Goal: Information Seeking & Learning: Check status

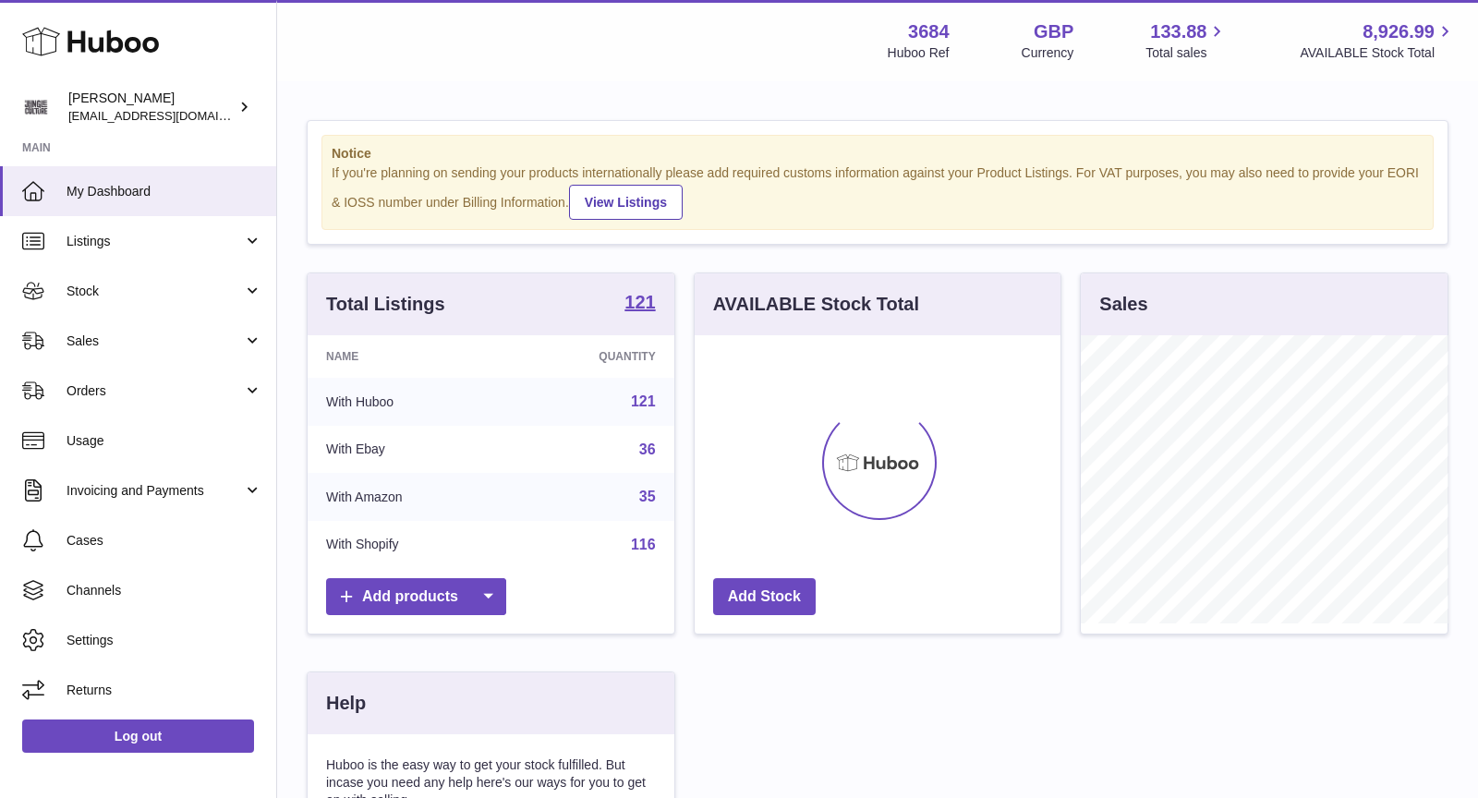
scroll to position [287, 367]
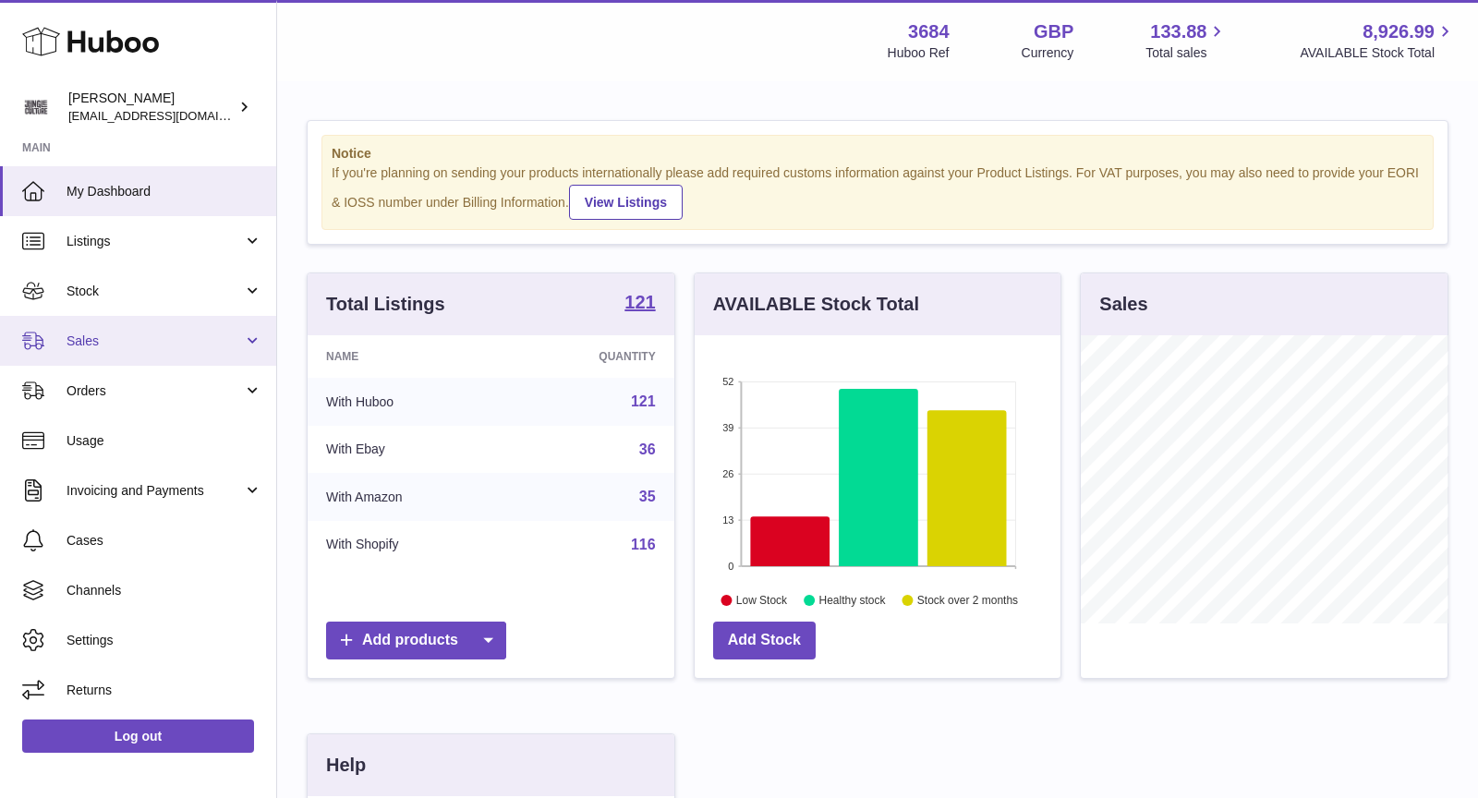
click at [133, 339] on span "Sales" at bounding box center [154, 341] width 176 height 18
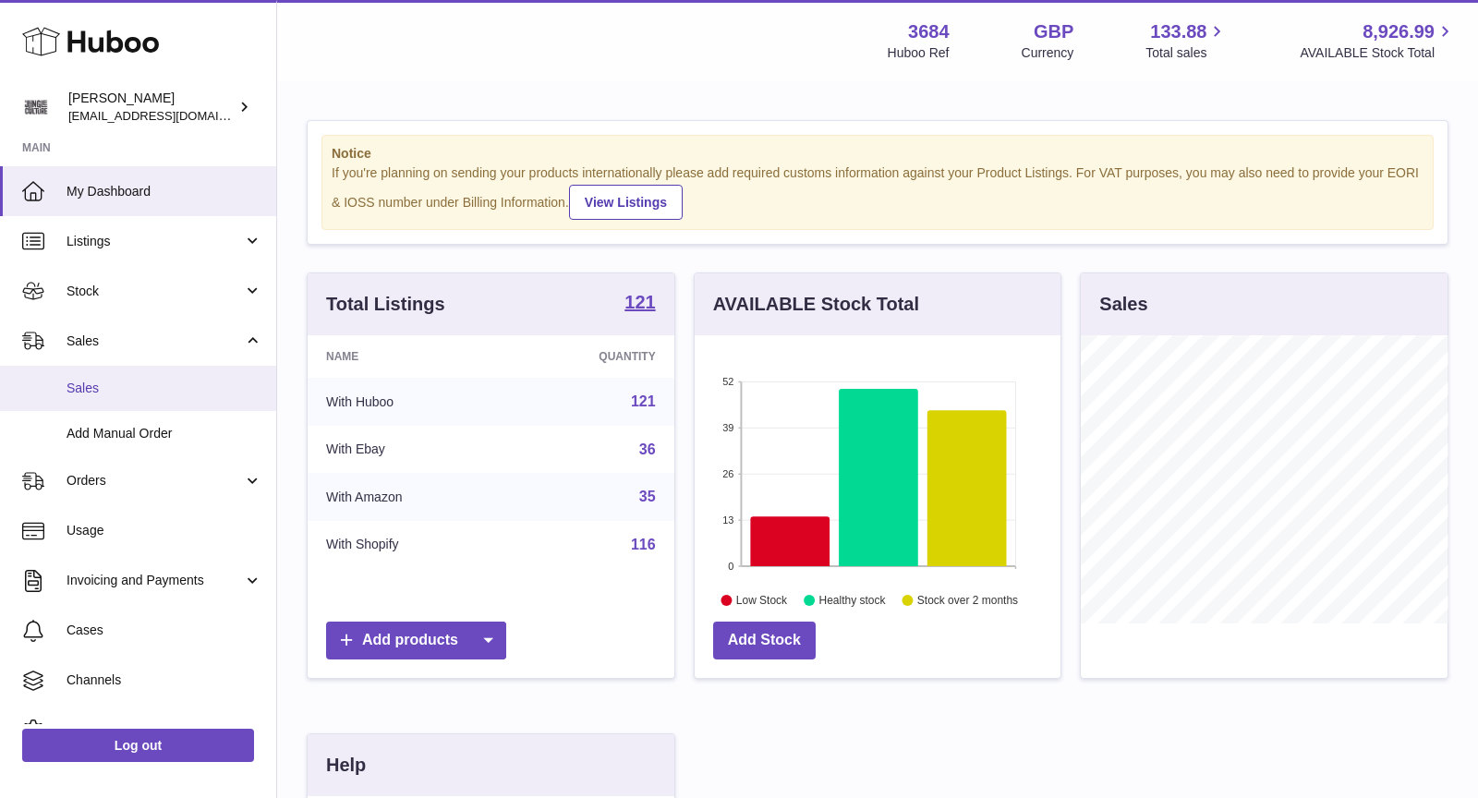
click at [128, 385] on span "Sales" at bounding box center [164, 389] width 196 height 18
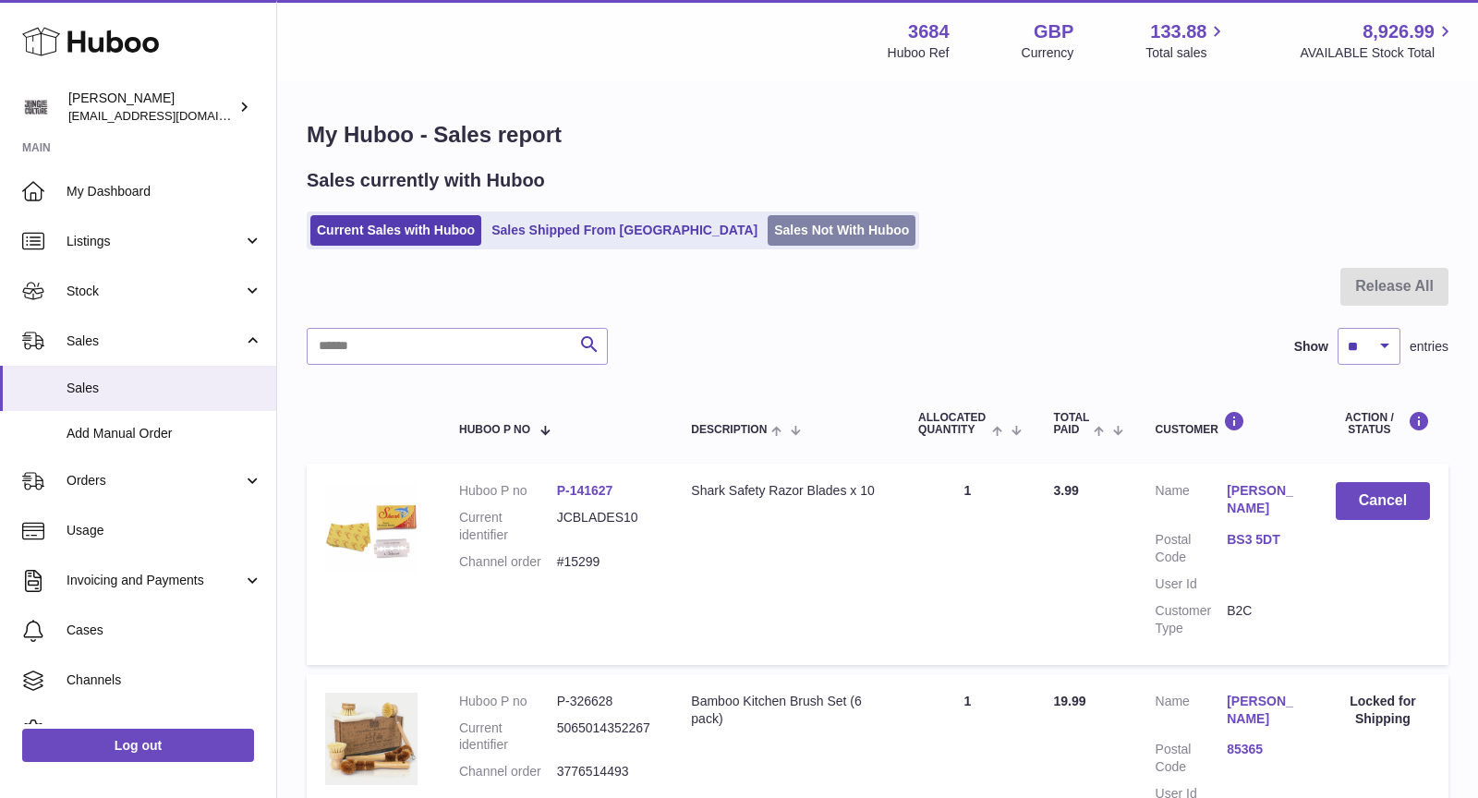
click at [773, 223] on link "Sales Not With Huboo" at bounding box center [841, 230] width 148 height 30
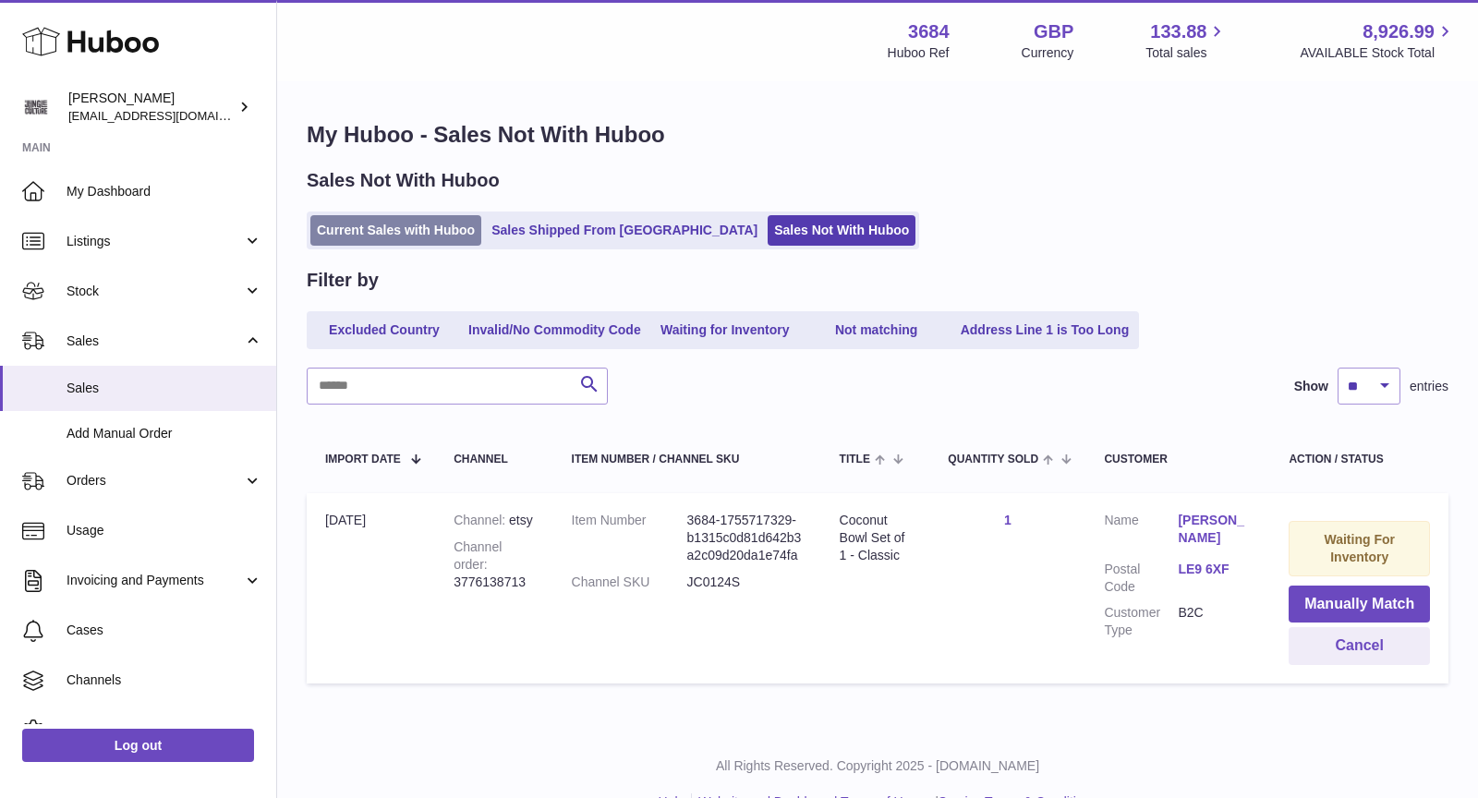
click at [394, 233] on link "Current Sales with Huboo" at bounding box center [395, 230] width 171 height 30
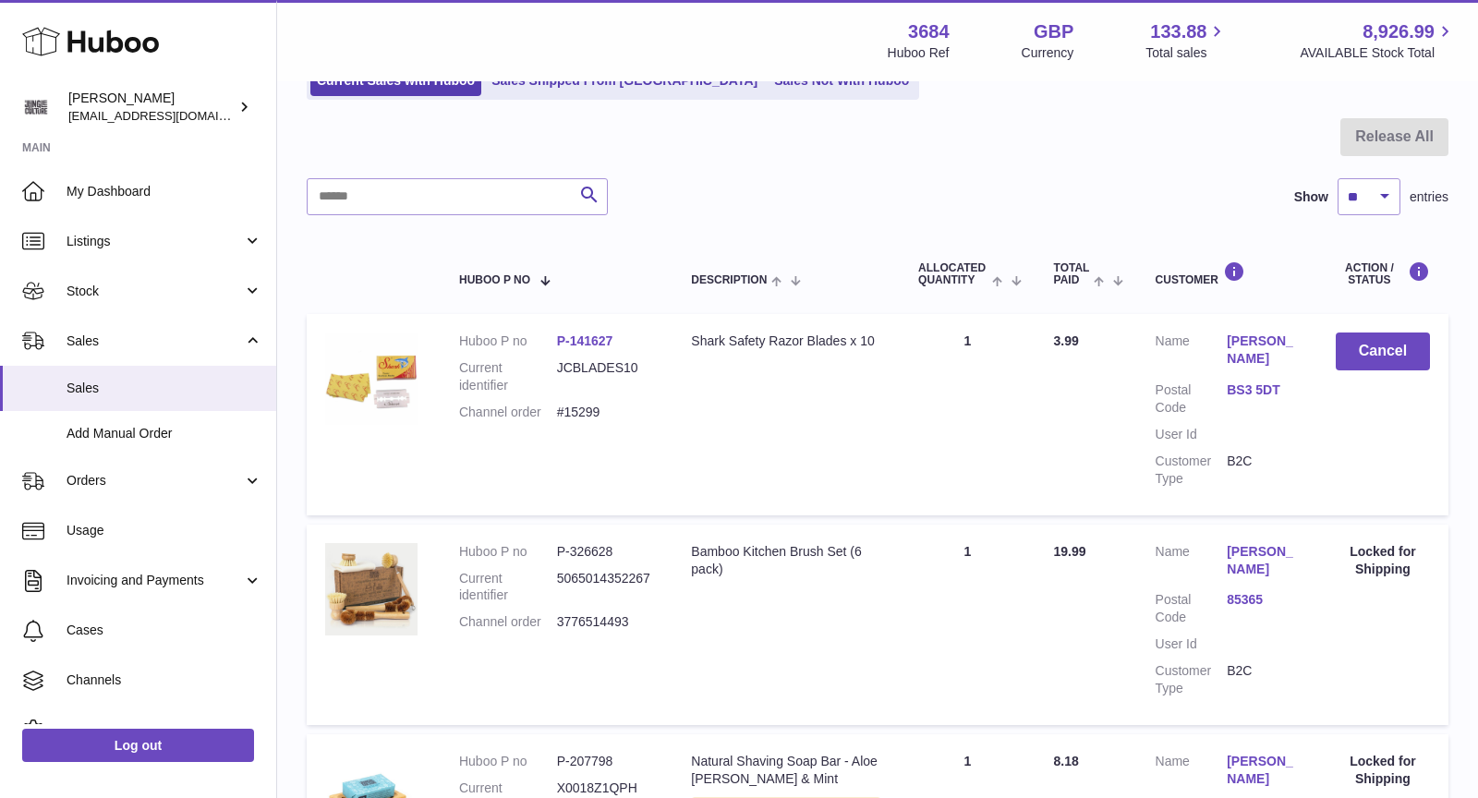
scroll to position [114, 0]
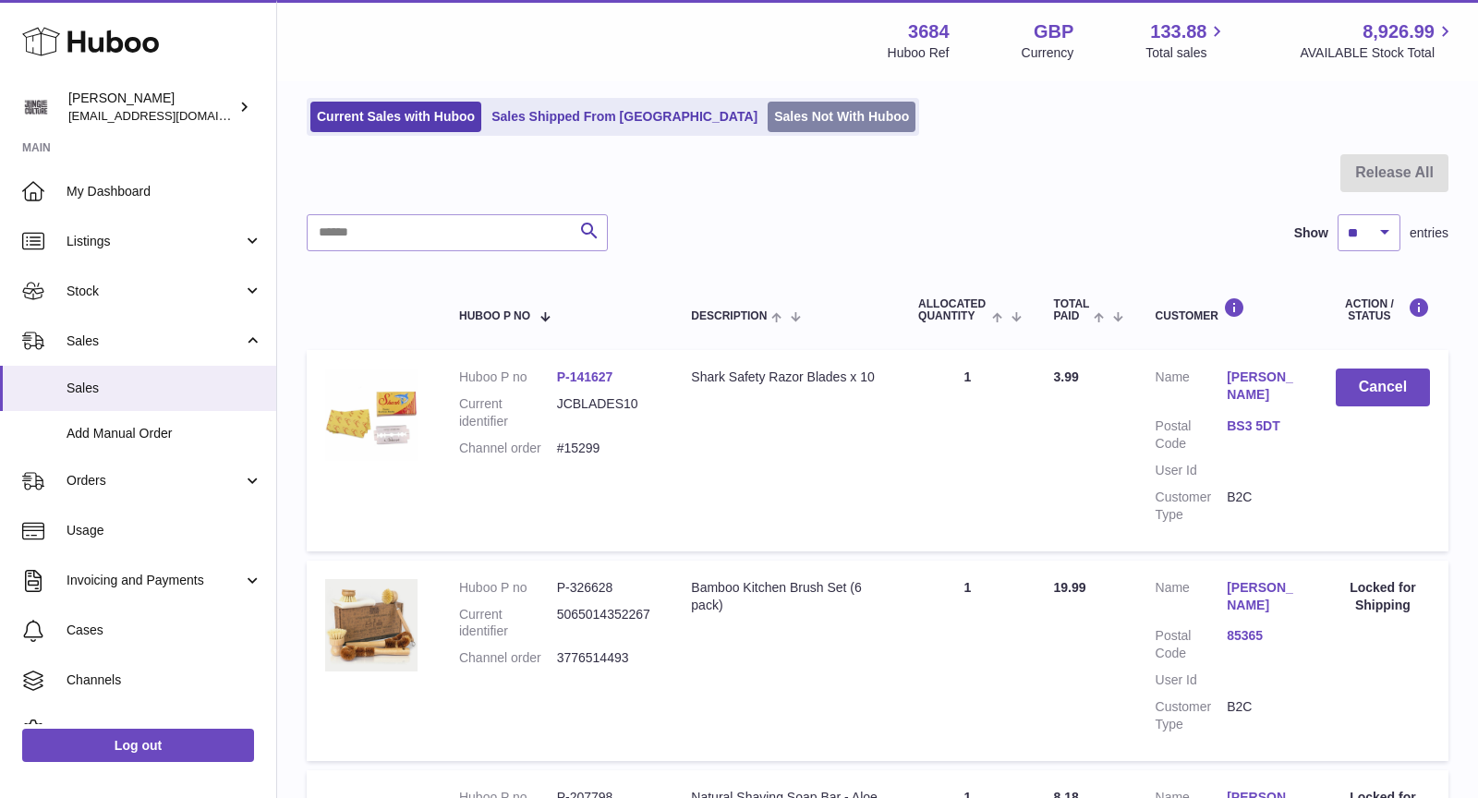
click at [767, 111] on link "Sales Not With Huboo" at bounding box center [841, 117] width 148 height 30
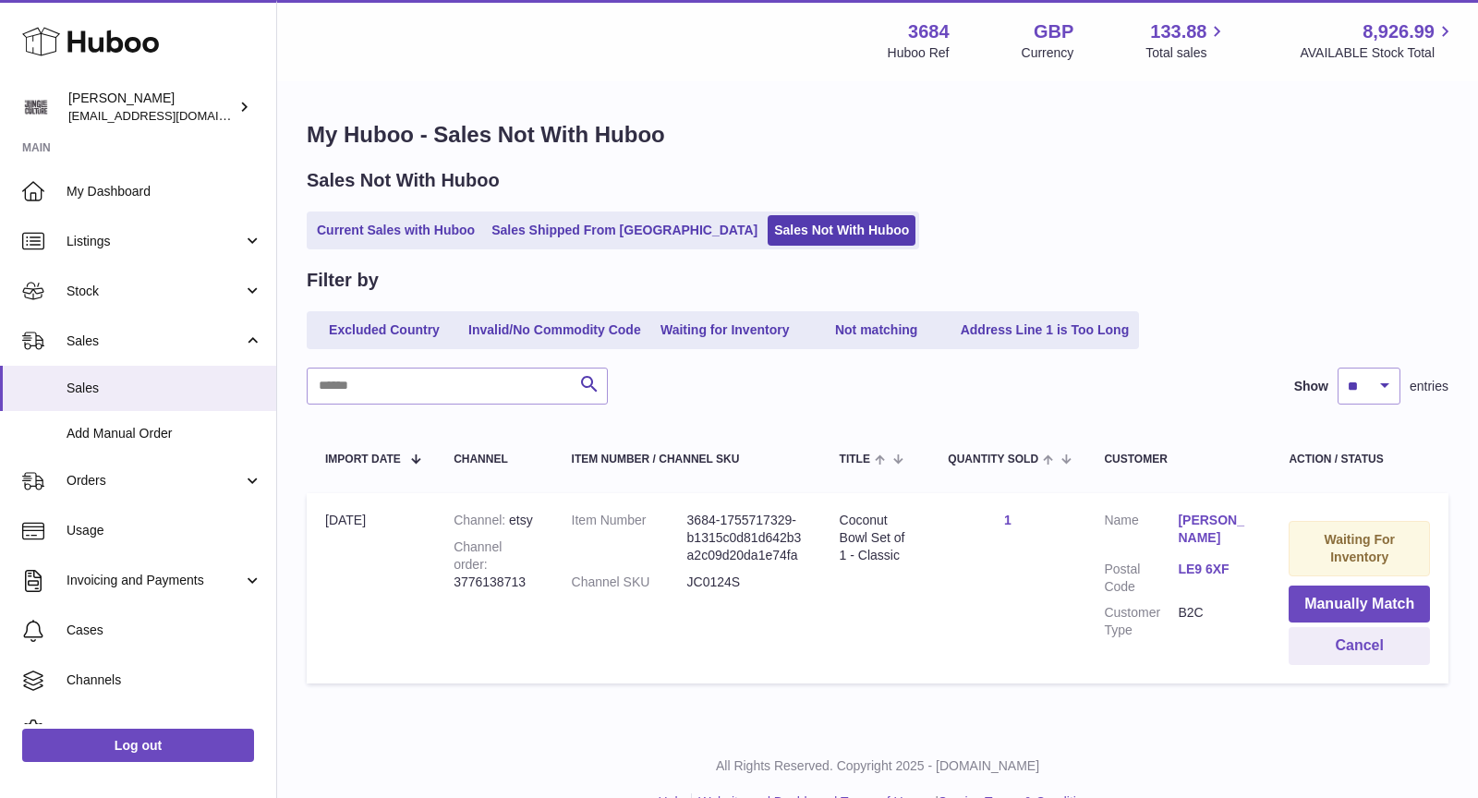
click at [509, 580] on div "Channel order 3776138713" at bounding box center [493, 564] width 80 height 53
click at [167, 440] on span "Add Manual Order" at bounding box center [164, 434] width 196 height 18
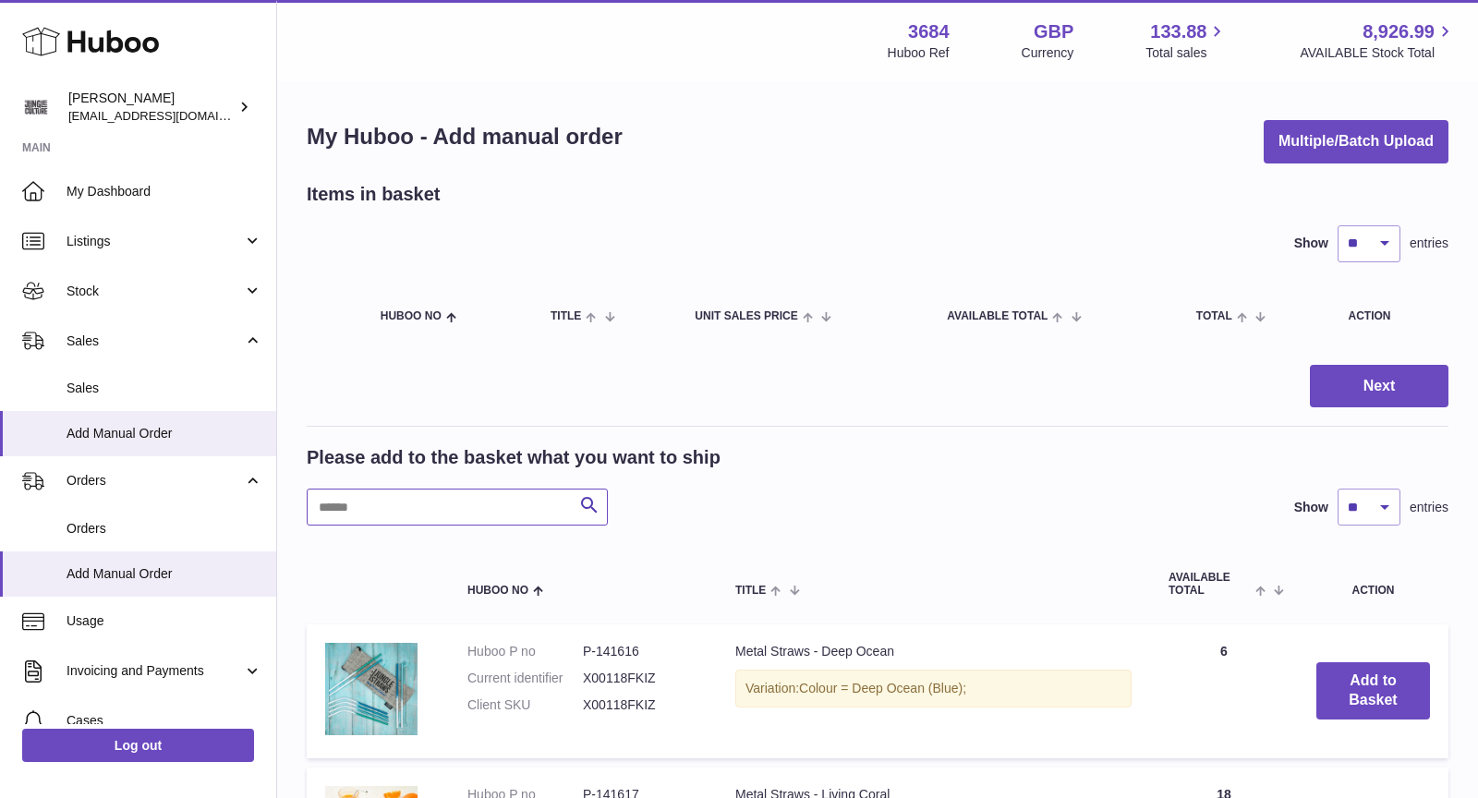
click at [456, 502] on input "text" at bounding box center [457, 507] width 301 height 37
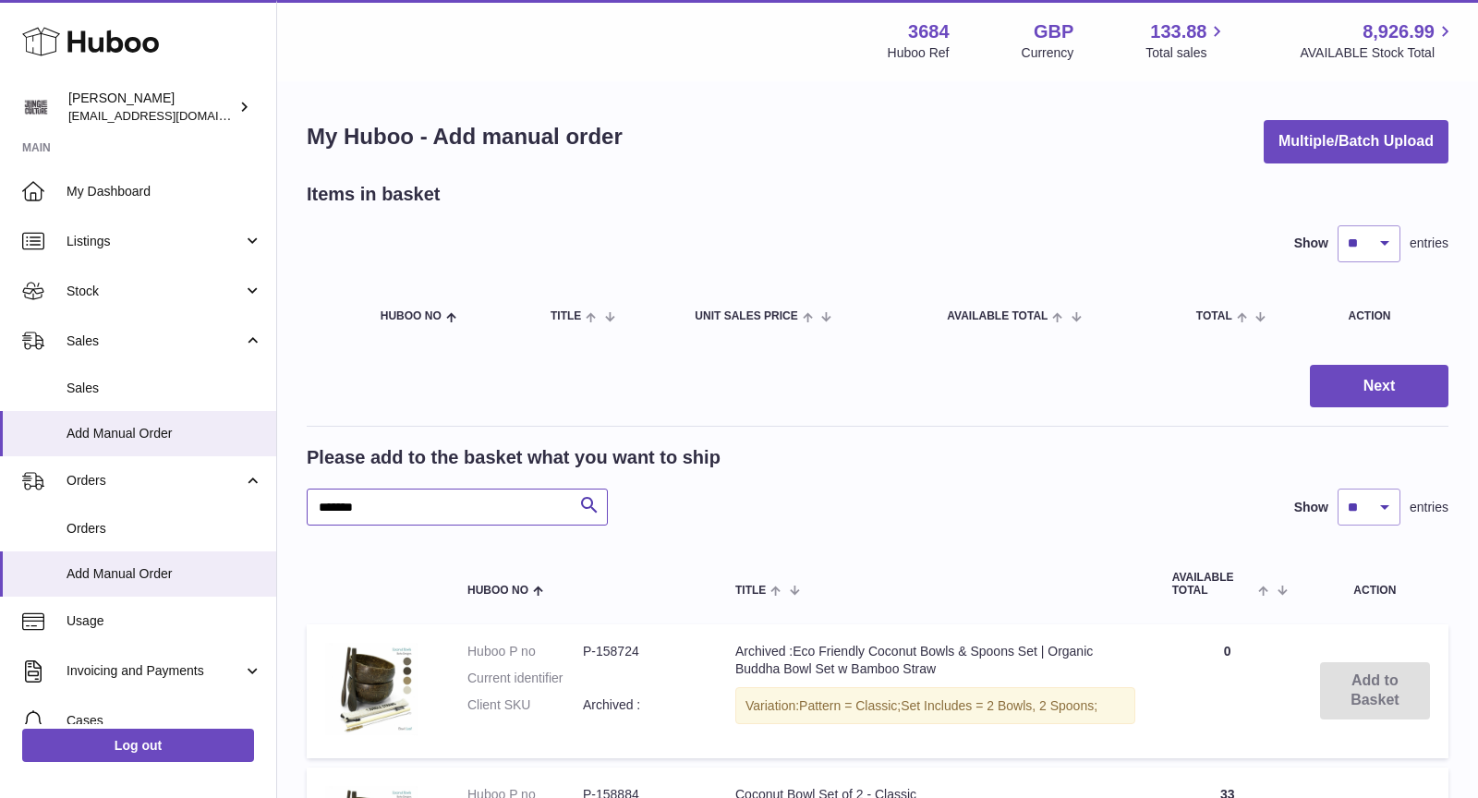
type input "*******"
drag, startPoint x: 416, startPoint y: 508, endPoint x: 284, endPoint y: 504, distance: 132.1
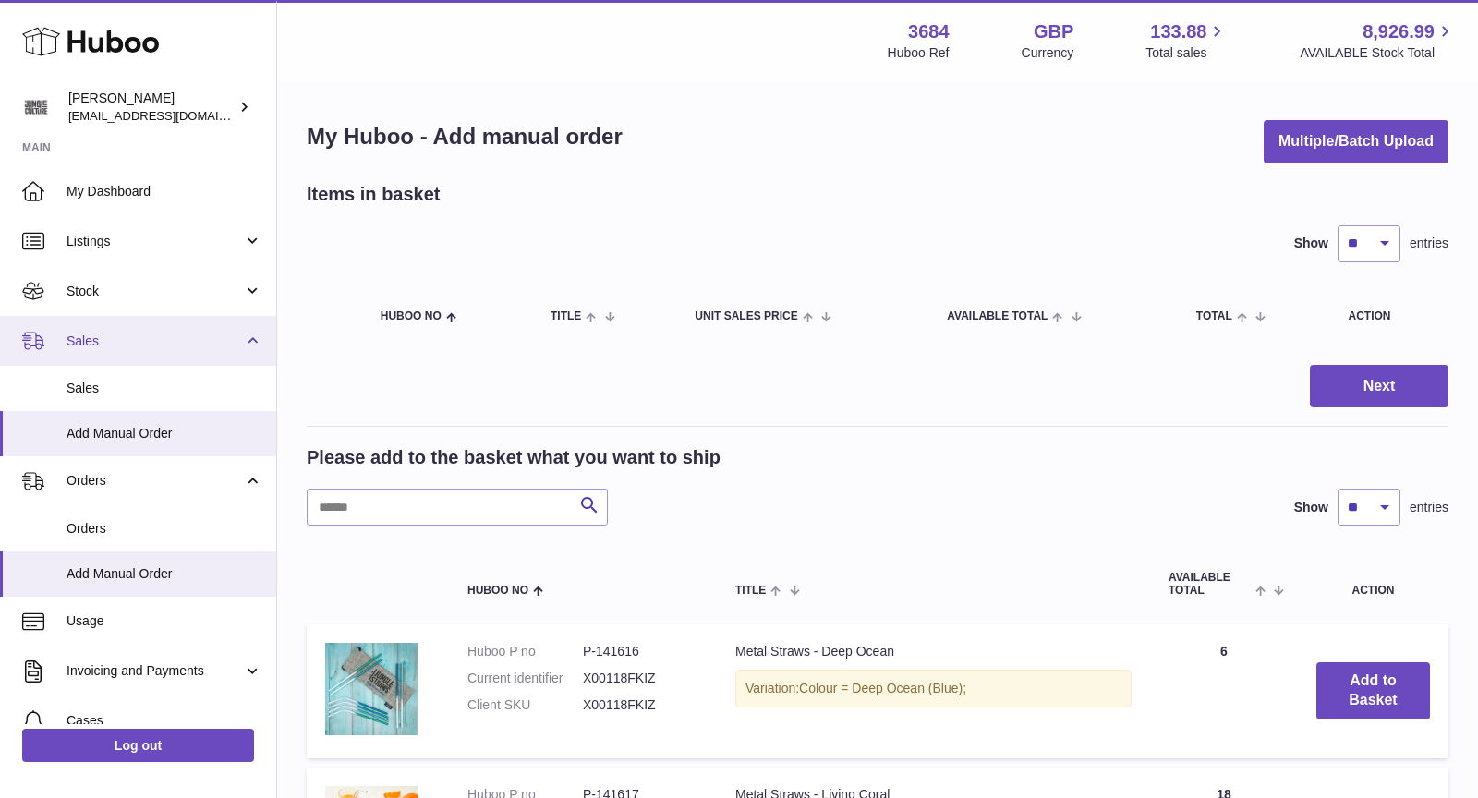
click at [138, 336] on span "Sales" at bounding box center [154, 341] width 176 height 18
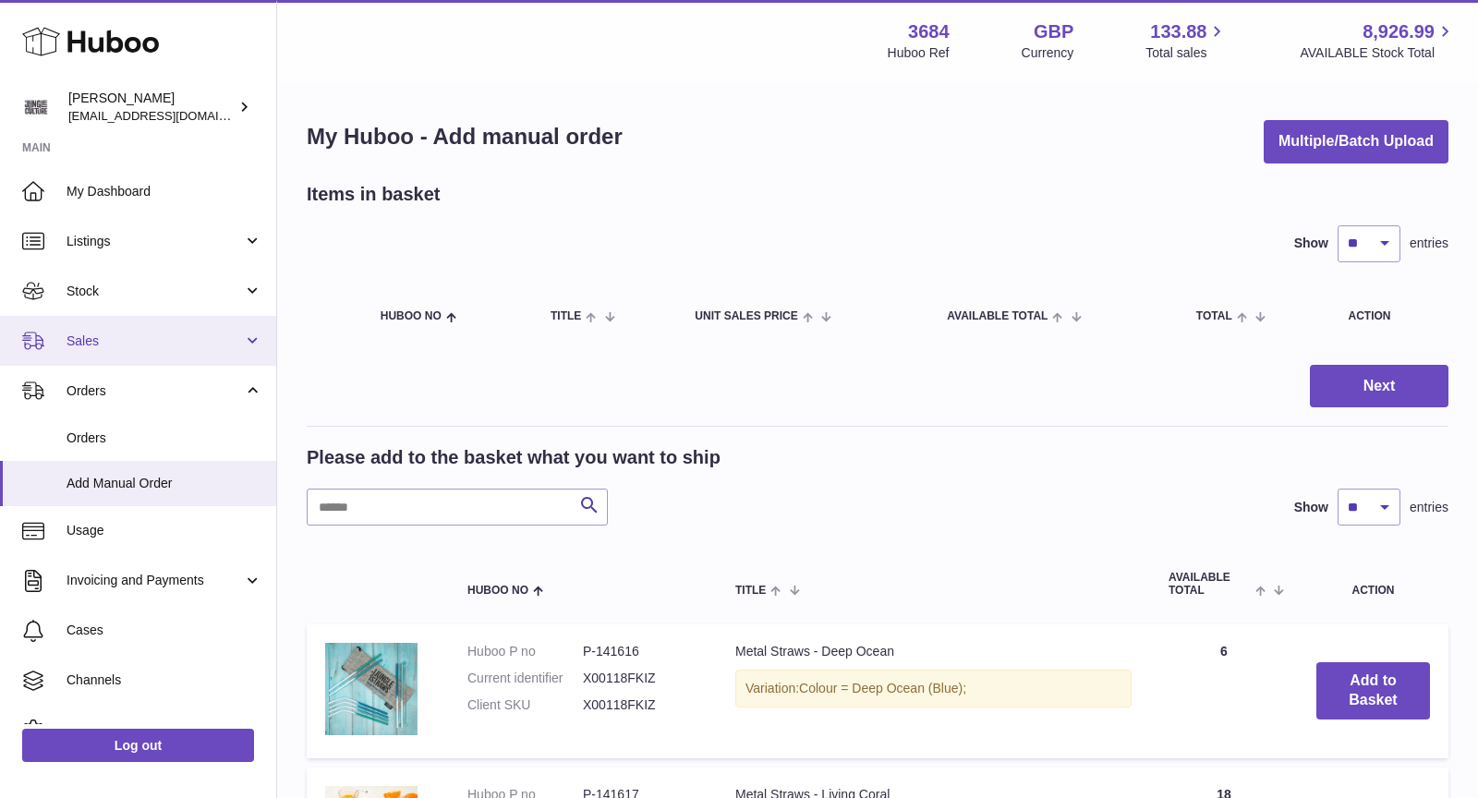
click at [134, 343] on span "Sales" at bounding box center [154, 341] width 176 height 18
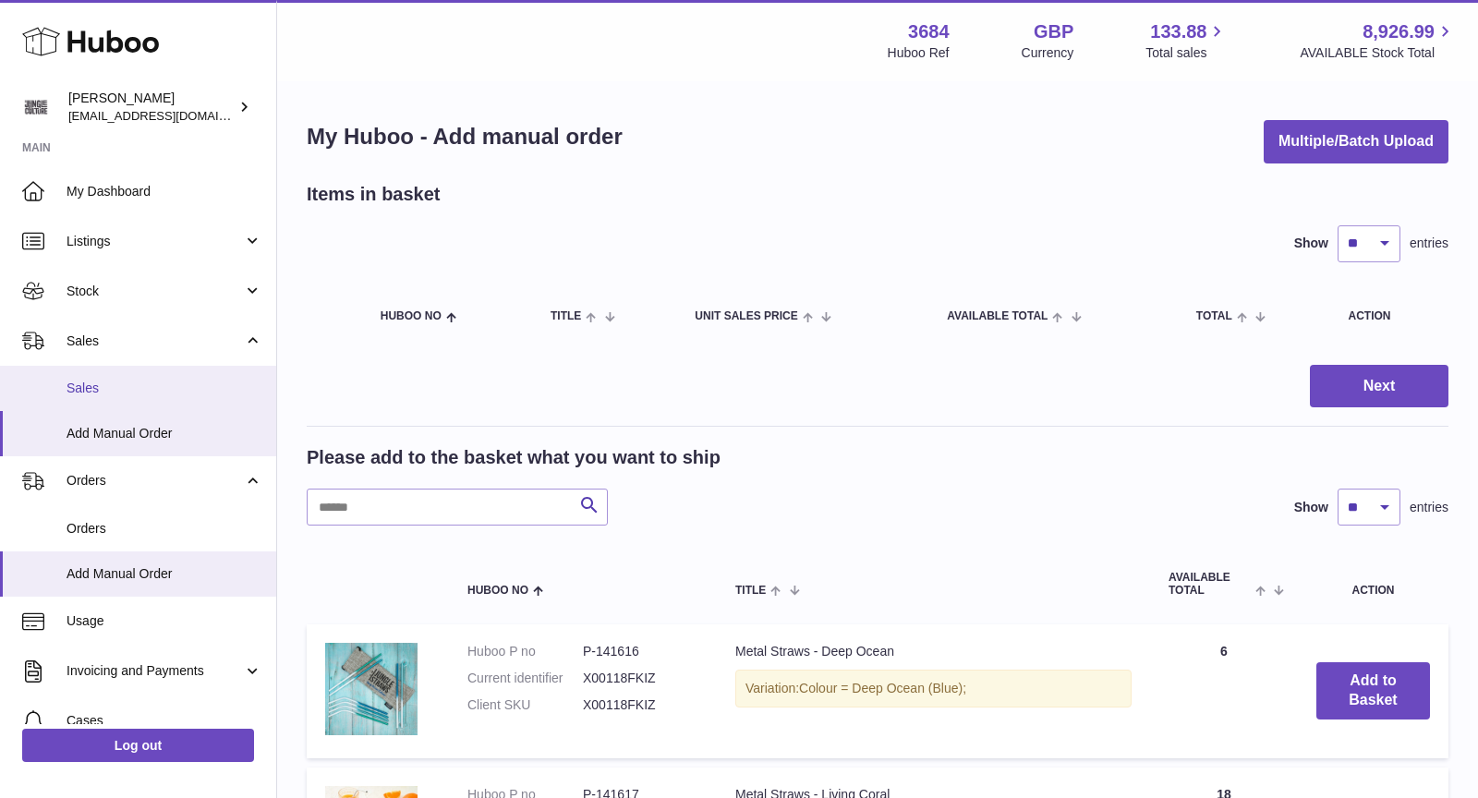
click at [127, 381] on span "Sales" at bounding box center [164, 389] width 196 height 18
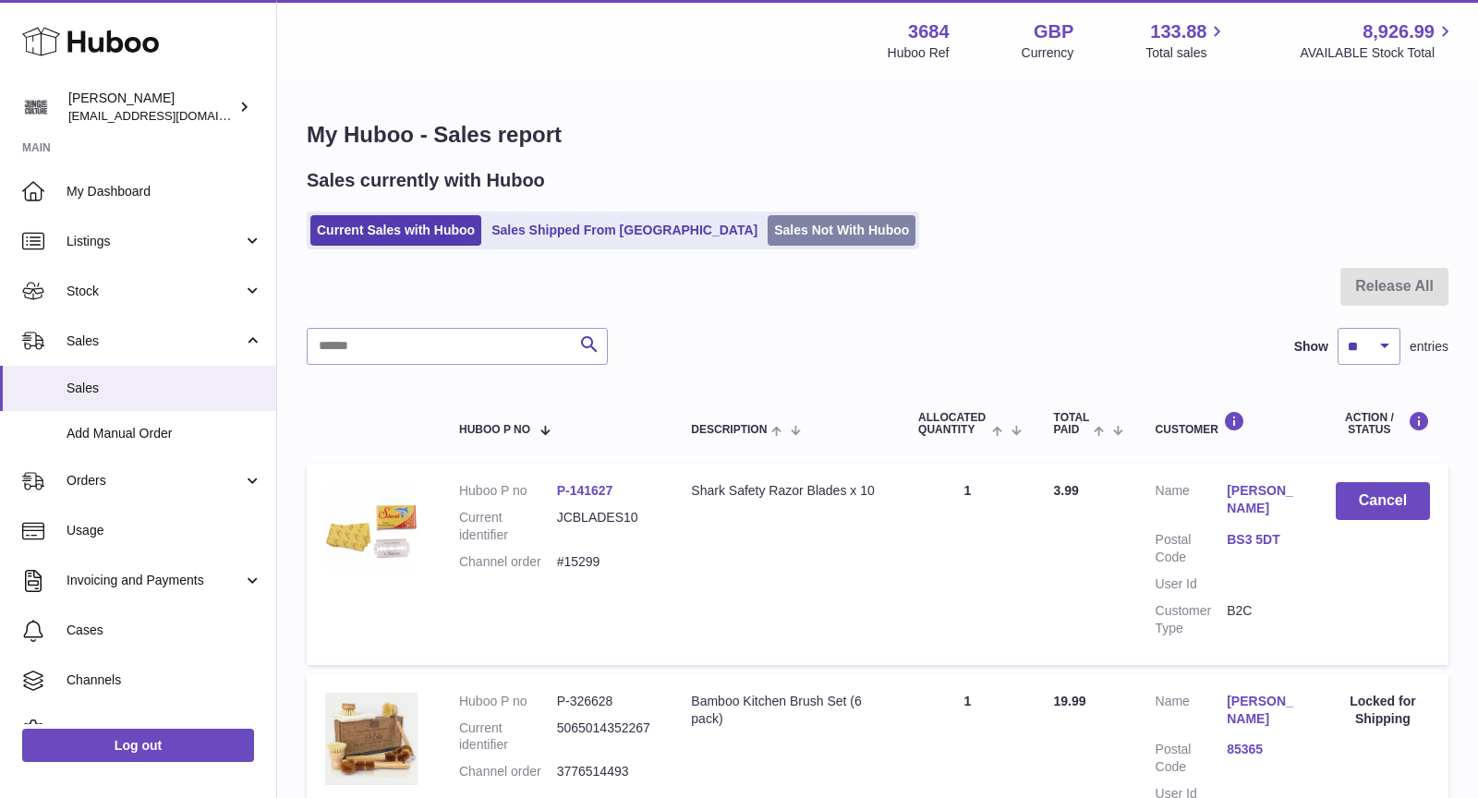
click at [767, 223] on link "Sales Not With Huboo" at bounding box center [841, 230] width 148 height 30
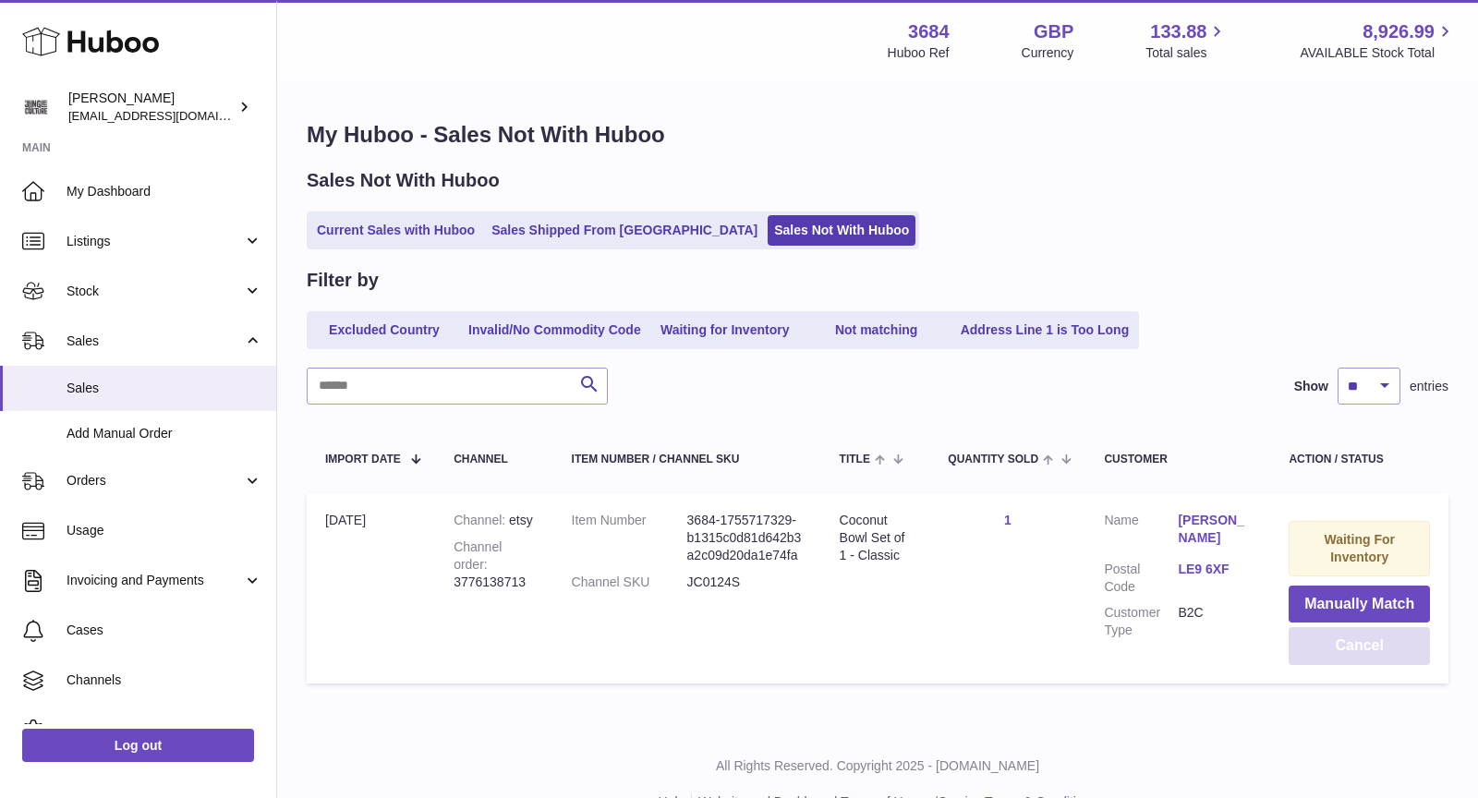
click at [1367, 643] on button "Cancel" at bounding box center [1358, 646] width 141 height 38
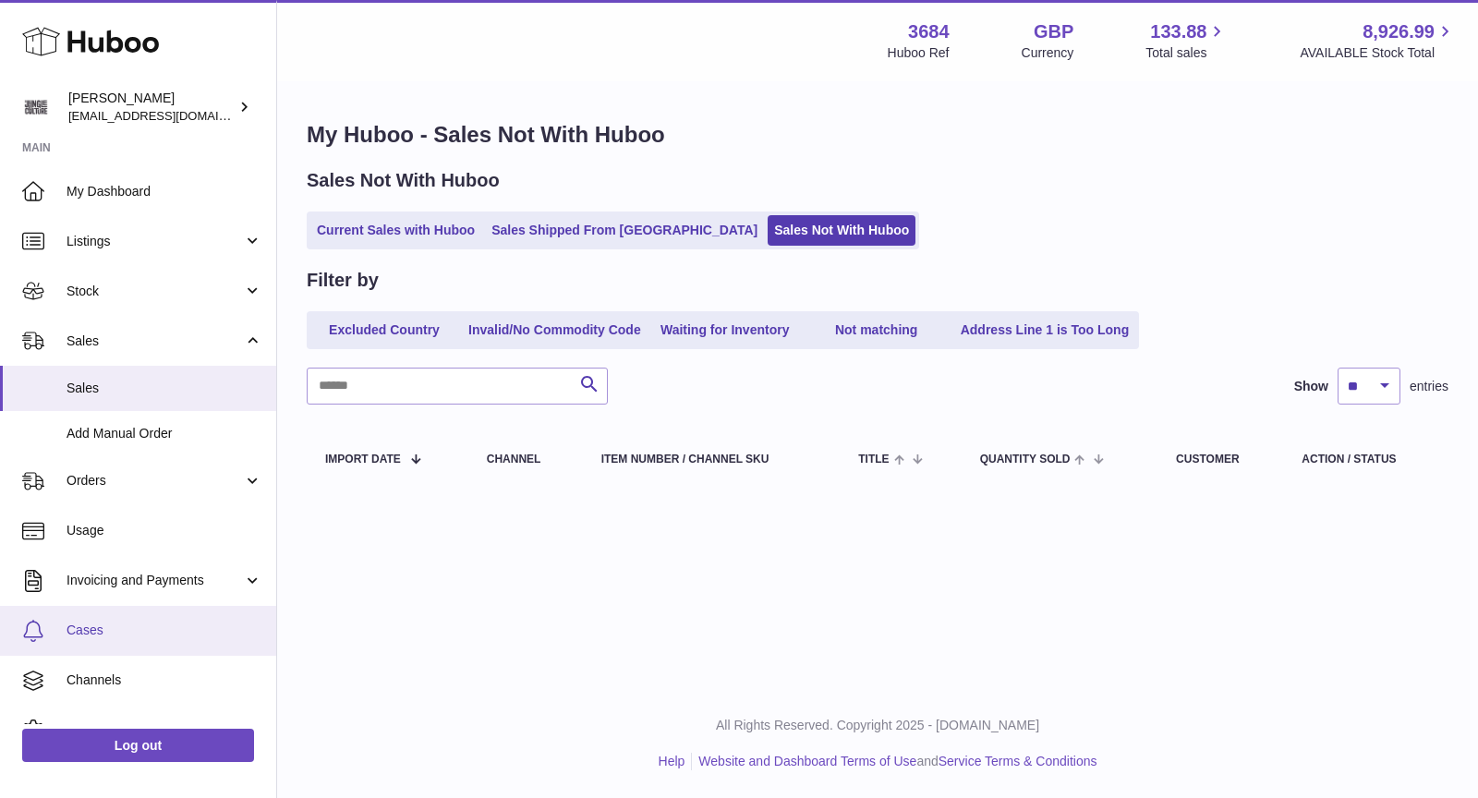
click at [96, 637] on span "Cases" at bounding box center [164, 630] width 196 height 18
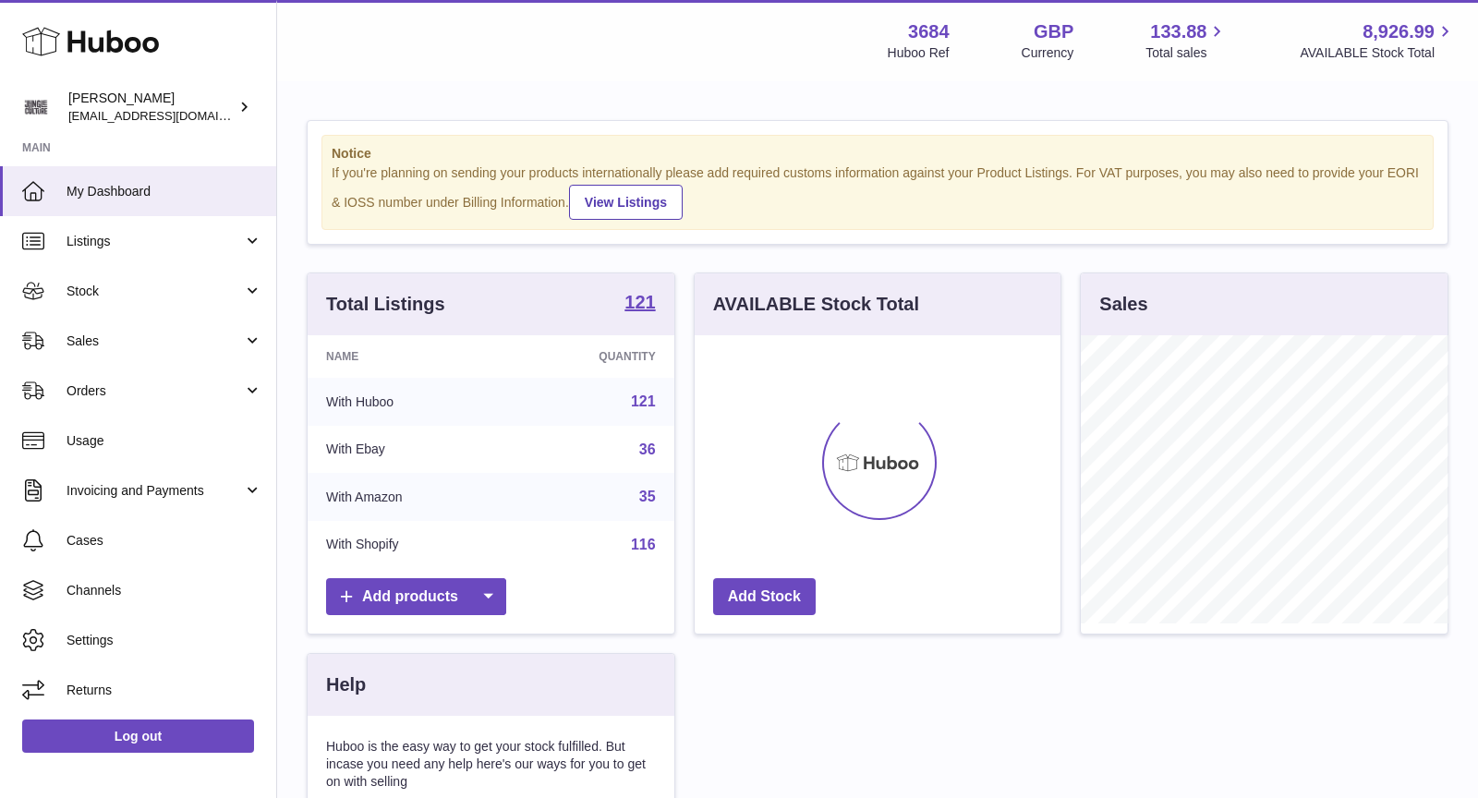
scroll to position [287, 367]
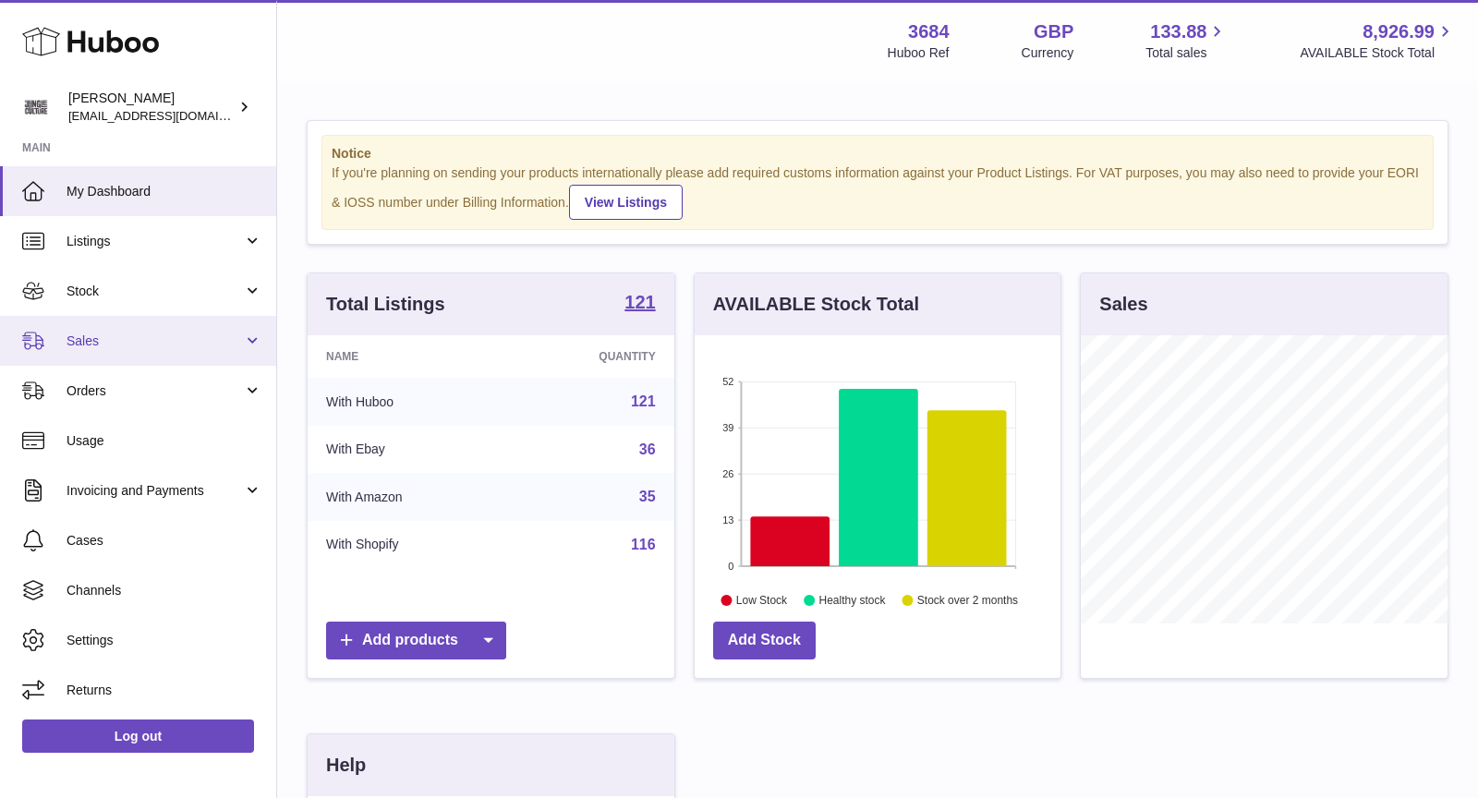
click at [175, 330] on link "Sales" at bounding box center [138, 341] width 276 height 50
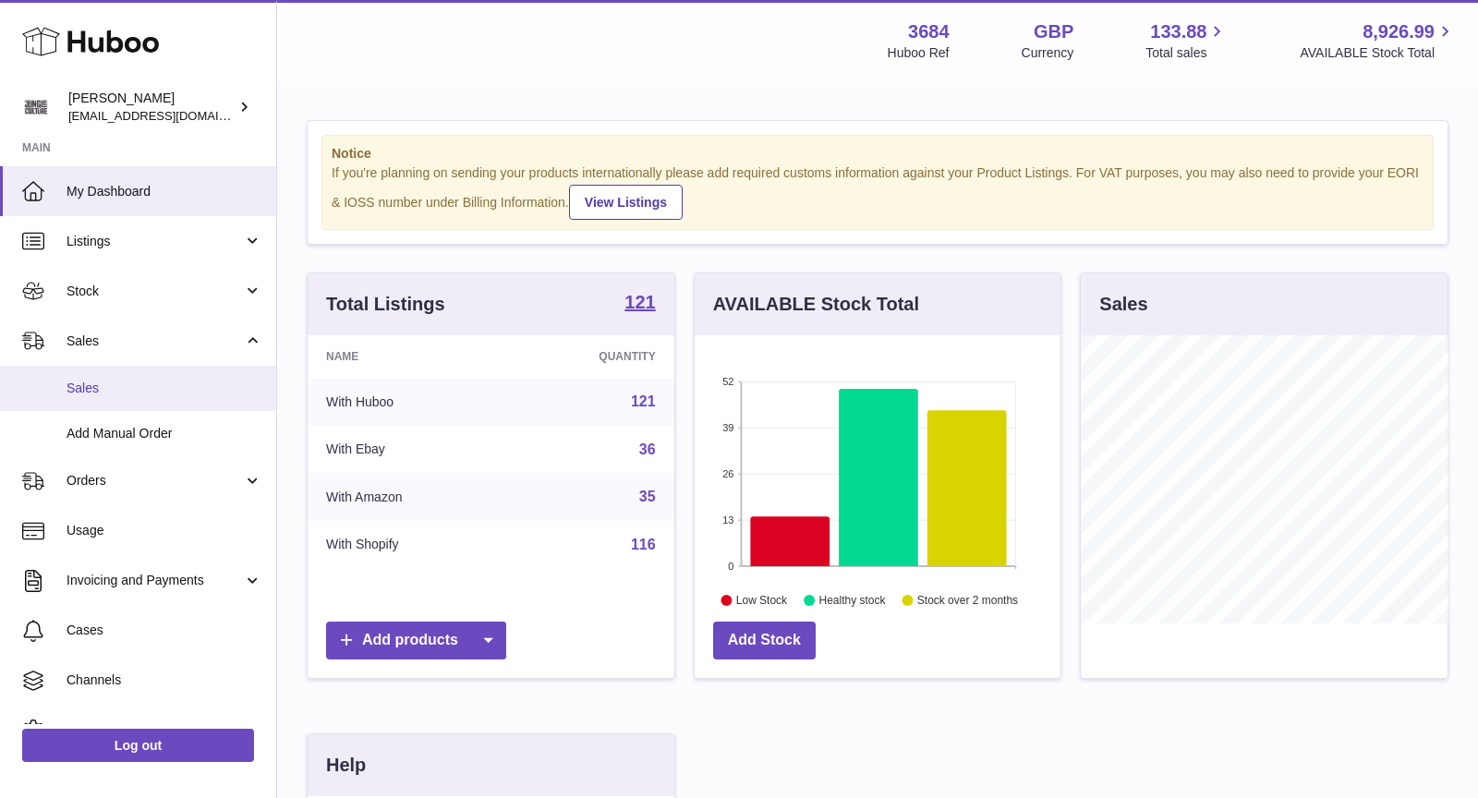
click at [120, 384] on span "Sales" at bounding box center [164, 389] width 196 height 18
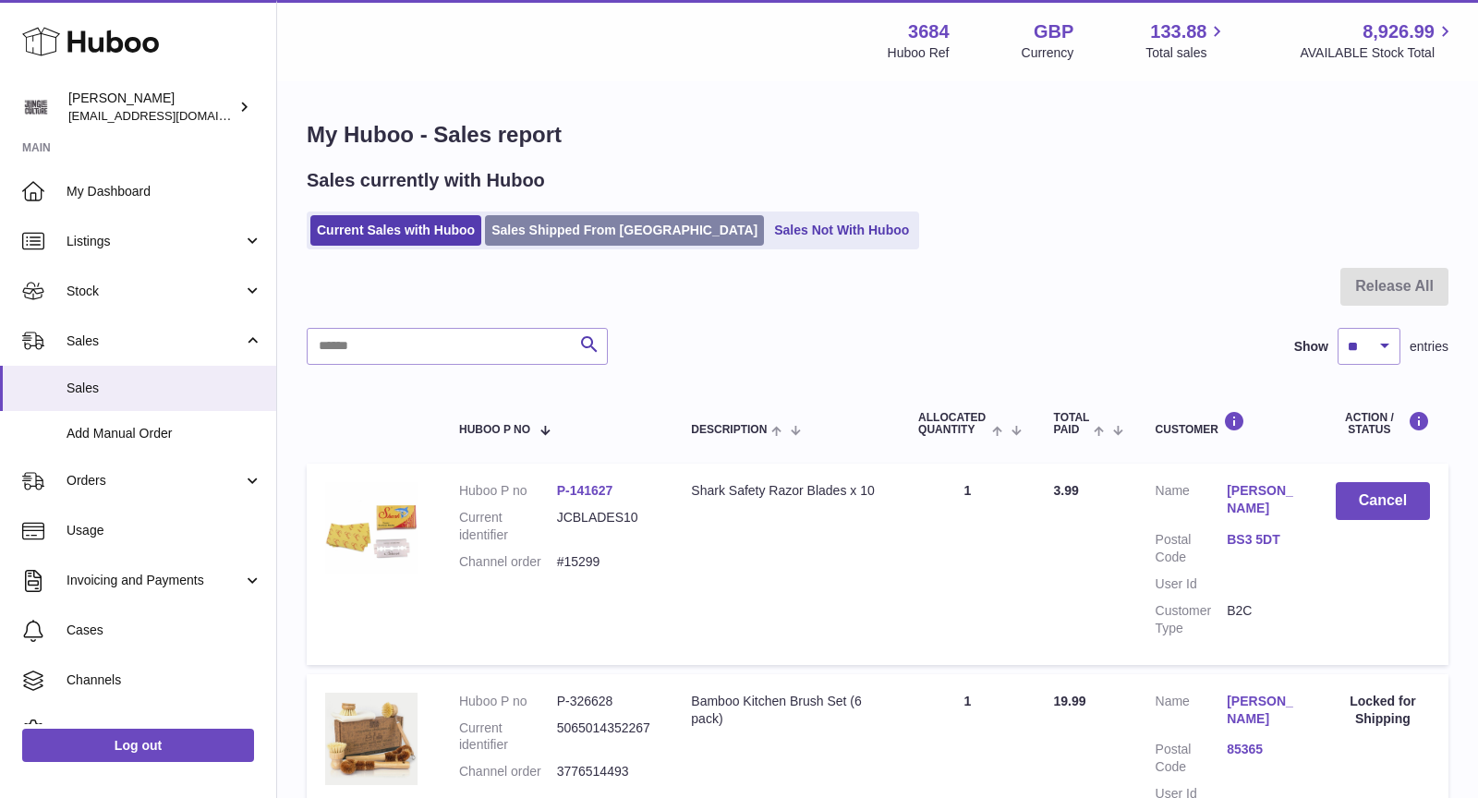
click at [586, 235] on link "Sales Shipped From Huboo" at bounding box center [624, 230] width 279 height 30
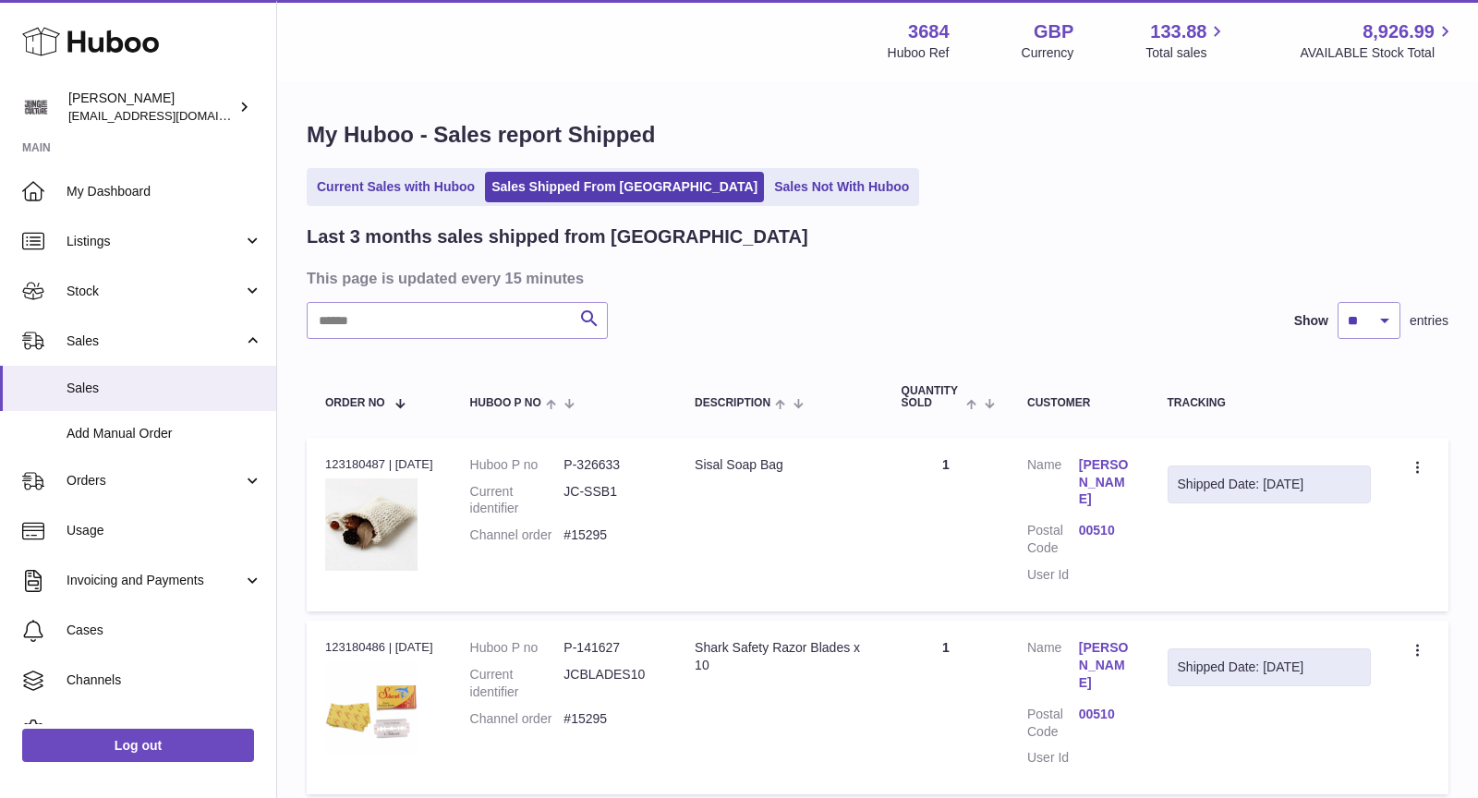
click at [476, 317] on input "text" at bounding box center [457, 320] width 301 height 37
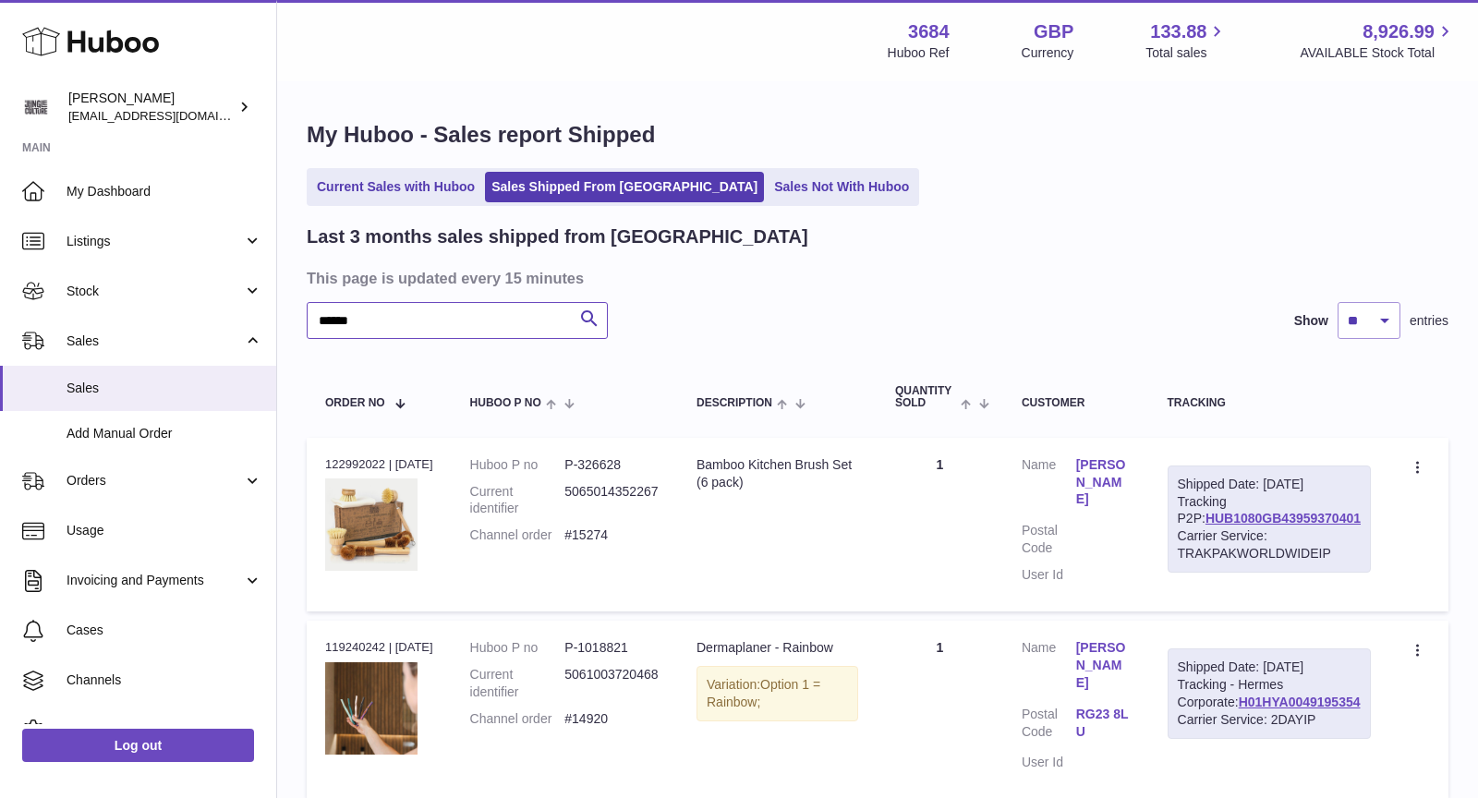
type input "******"
drag, startPoint x: 636, startPoint y: 544, endPoint x: 478, endPoint y: 541, distance: 157.9
click at [478, 541] on td "Huboo P no P-326628 Current identifier 5065014352267 Channel order #15274" at bounding box center [565, 525] width 226 height 174
copy dl "Channel order #15274"
click at [788, 176] on link "Sales Not With Huboo" at bounding box center [841, 187] width 148 height 30
